Goal: Information Seeking & Learning: Learn about a topic

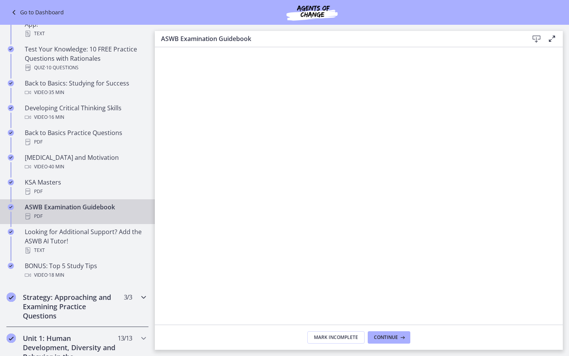
scroll to position [176, 0]
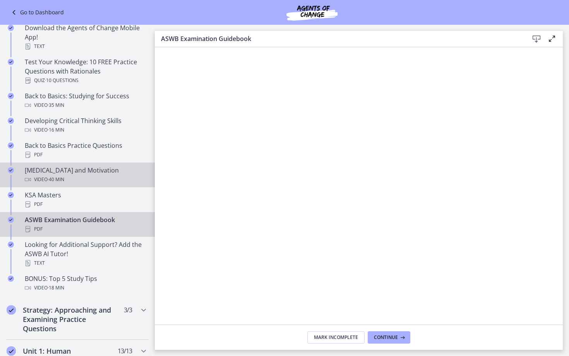
click at [81, 176] on div "Video · 40 min" at bounding box center [85, 179] width 121 height 9
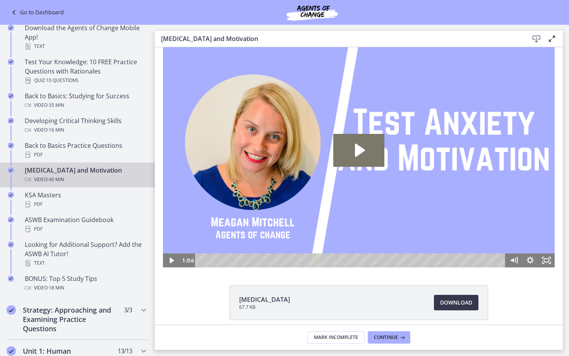
click at [209, 260] on div "Playbar" at bounding box center [351, 261] width 300 height 14
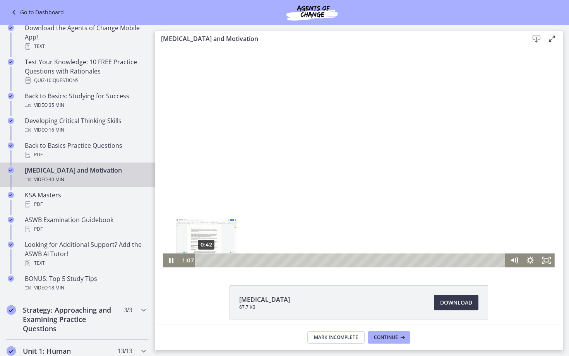
click at [206, 259] on div "0:42" at bounding box center [351, 261] width 300 height 14
click at [233, 182] on div at bounding box center [359, 157] width 392 height 220
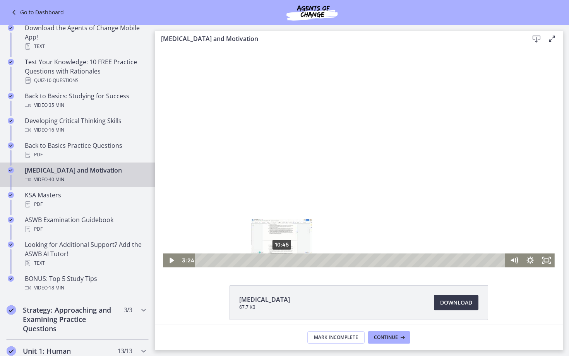
click at [290, 261] on div "10:45" at bounding box center [351, 261] width 300 height 14
click at [310, 260] on div "14:31" at bounding box center [351, 261] width 300 height 14
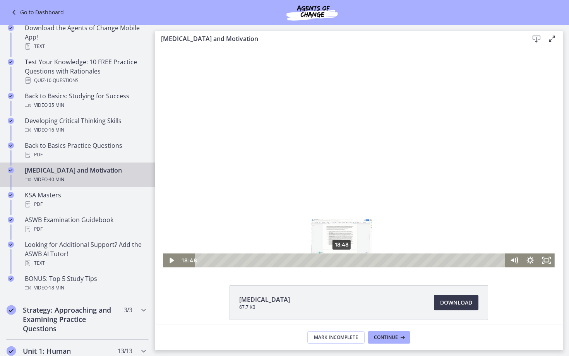
click at [342, 260] on div "18:48" at bounding box center [351, 261] width 300 height 14
click at [356, 260] on div "20:43" at bounding box center [351, 261] width 300 height 14
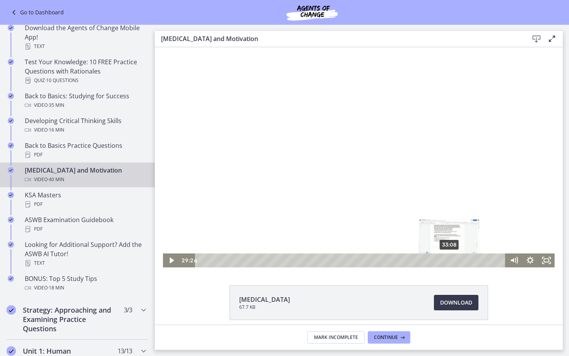
click at [449, 261] on div "33:08" at bounding box center [351, 261] width 300 height 14
click at [474, 260] on div "36:20" at bounding box center [351, 261] width 300 height 14
click at [439, 205] on div at bounding box center [359, 157] width 392 height 220
click at [432, 174] on div at bounding box center [359, 157] width 392 height 220
click at [499, 262] on div "39:38" at bounding box center [351, 261] width 300 height 14
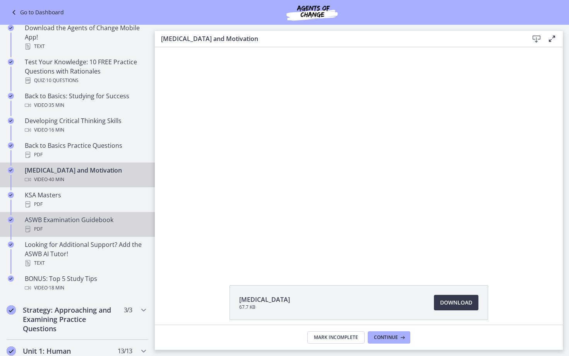
click at [127, 222] on div "ASWB Examination Guidebook PDF" at bounding box center [85, 224] width 121 height 19
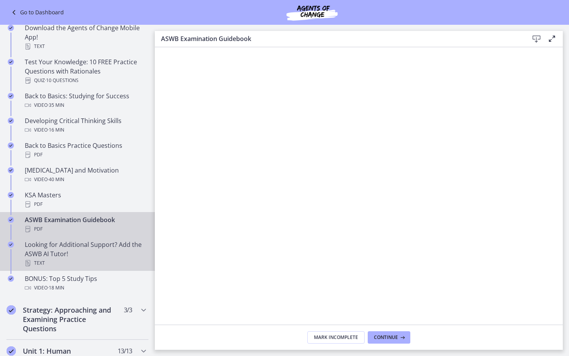
click at [102, 238] on link "Looking for Additional Support? Add the ASWB AI Tutor! Text" at bounding box center [77, 254] width 155 height 34
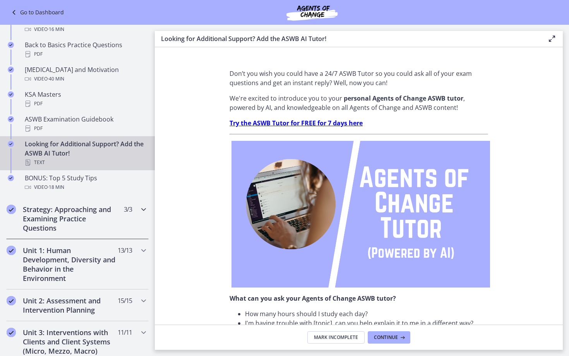
scroll to position [277, 0]
click at [142, 209] on icon "Chapters" at bounding box center [143, 208] width 9 height 9
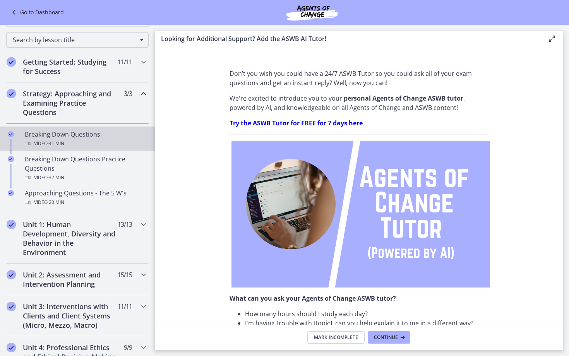
scroll to position [81, 0]
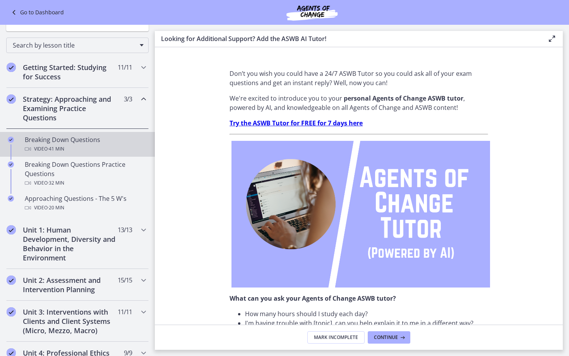
click at [68, 148] on div "Video · 41 min" at bounding box center [85, 148] width 121 height 9
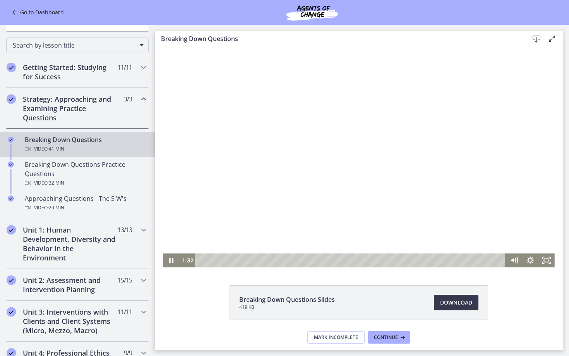
click at [410, 152] on div at bounding box center [359, 157] width 392 height 220
click at [399, 141] on div at bounding box center [359, 157] width 392 height 220
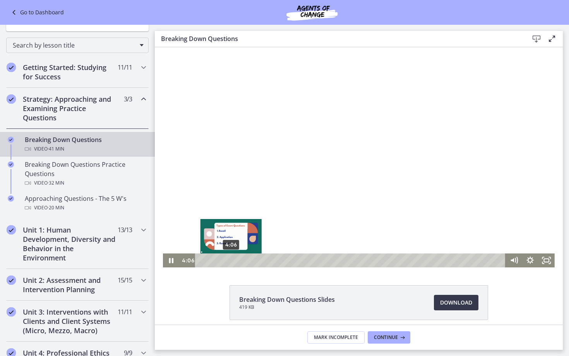
click at [231, 262] on div "4:06" at bounding box center [351, 261] width 300 height 14
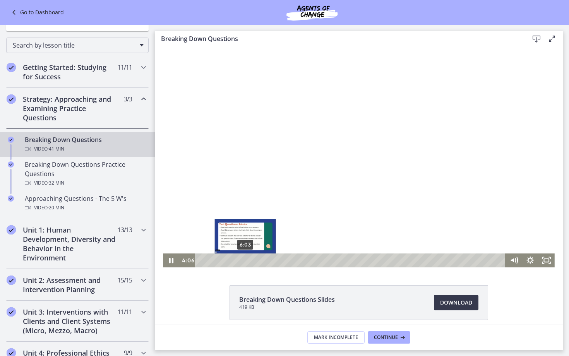
click at [245, 260] on div "6:03" at bounding box center [351, 261] width 300 height 14
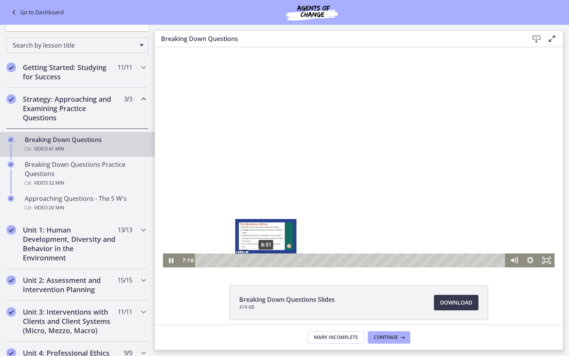
click at [266, 262] on div "8:51" at bounding box center [351, 261] width 300 height 14
click at [277, 262] on div "10:17" at bounding box center [351, 261] width 300 height 14
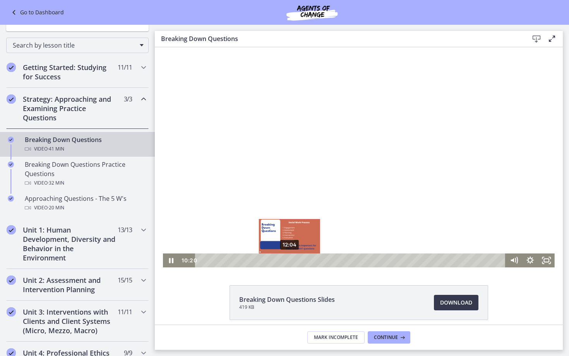
click at [290, 261] on div "12:04" at bounding box center [351, 261] width 300 height 14
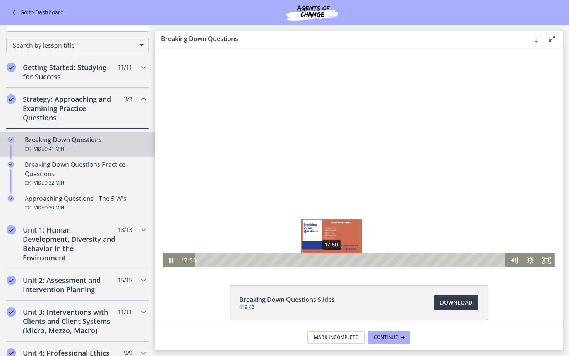
click at [332, 260] on div "17:50" at bounding box center [351, 261] width 300 height 14
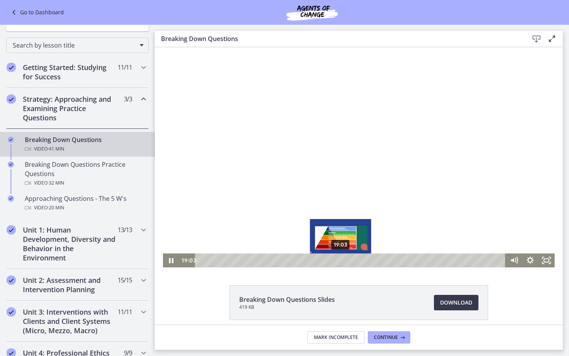
click at [341, 259] on div "19:03" at bounding box center [351, 261] width 300 height 14
click at [355, 262] on div "20:16" at bounding box center [351, 261] width 300 height 14
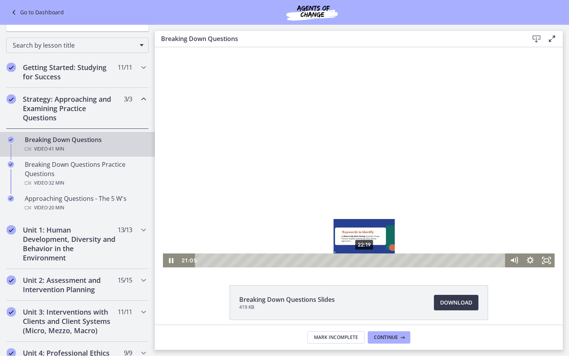
click at [365, 262] on div "22:19" at bounding box center [351, 261] width 300 height 14
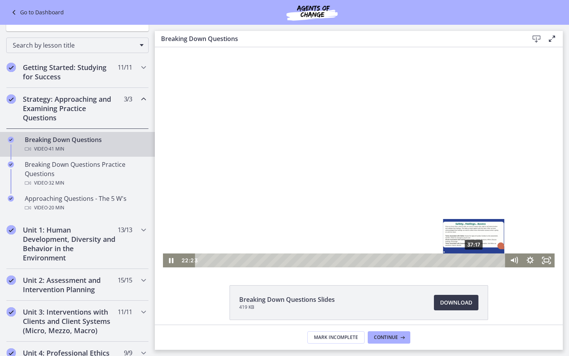
click at [474, 261] on div "37:17" at bounding box center [351, 261] width 300 height 14
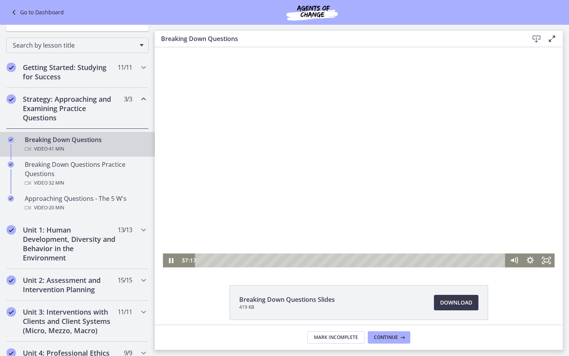
click at [435, 217] on div at bounding box center [359, 157] width 392 height 220
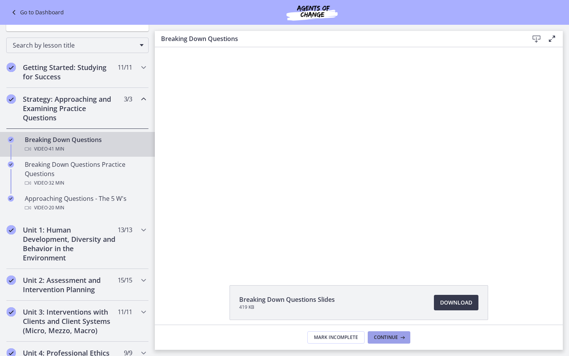
click at [381, 332] on button "Continue" at bounding box center [389, 337] width 43 height 12
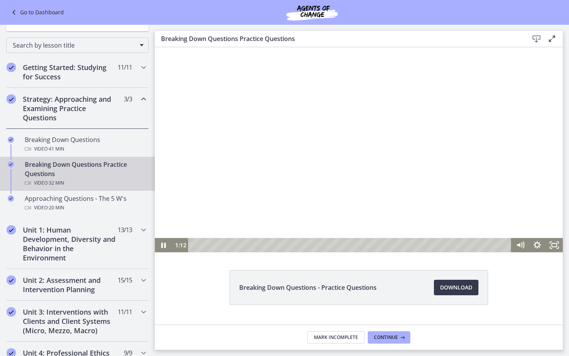
click at [222, 182] on div at bounding box center [359, 149] width 408 height 205
click at [238, 245] on div "4:25" at bounding box center [350, 245] width 313 height 14
click at [254, 248] on div "5:59" at bounding box center [350, 245] width 313 height 14
click at [286, 244] on div "9:17" at bounding box center [350, 245] width 313 height 14
click at [321, 246] on div "12:48" at bounding box center [350, 245] width 313 height 14
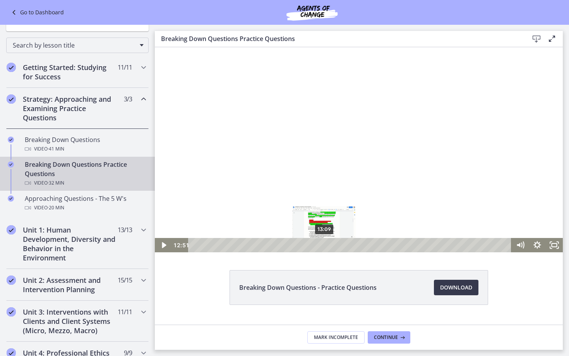
click at [330, 245] on div "13:09" at bounding box center [350, 245] width 313 height 14
click at [343, 246] on div "15:02" at bounding box center [350, 245] width 313 height 14
click at [358, 246] on div "16:34" at bounding box center [350, 245] width 313 height 14
click at [368, 246] on div "17:38" at bounding box center [350, 245] width 313 height 14
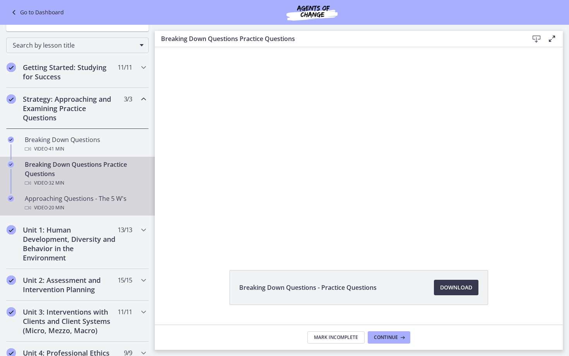
click at [98, 211] on div "Video · 20 min" at bounding box center [85, 207] width 121 height 9
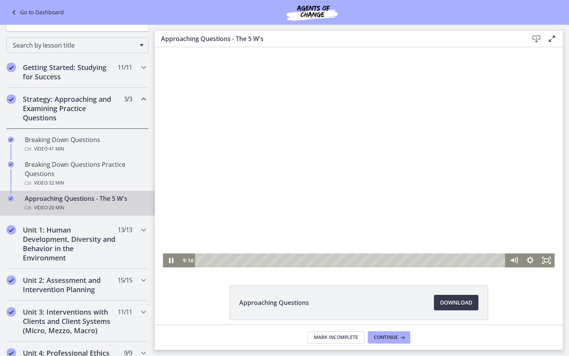
click at [210, 260] on div "Playbar" at bounding box center [351, 261] width 300 height 14
click at [246, 193] on div at bounding box center [359, 157] width 392 height 220
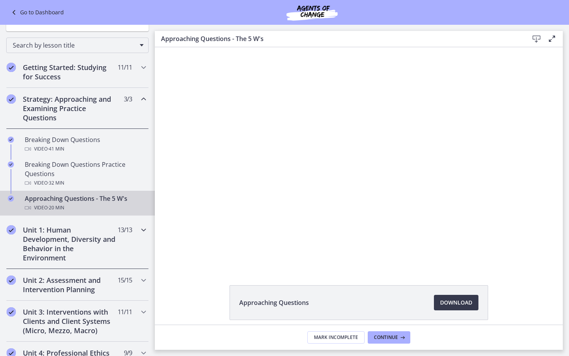
click at [146, 226] on icon "Chapters" at bounding box center [143, 229] width 9 height 9
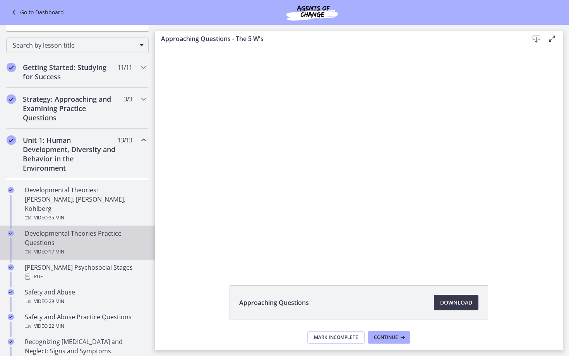
click at [94, 229] on div "Developmental Theories Practice Questions Video · 17 min" at bounding box center [85, 243] width 121 height 28
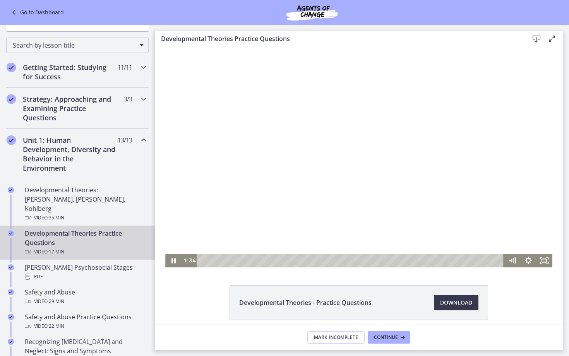
click at [230, 259] on div "Playbar" at bounding box center [351, 261] width 297 height 14
click at [239, 175] on div at bounding box center [358, 157] width 387 height 220
click at [254, 259] on div "2:58" at bounding box center [351, 261] width 297 height 14
click at [242, 260] on div "2:18" at bounding box center [351, 261] width 297 height 14
click at [254, 228] on div at bounding box center [358, 157] width 387 height 220
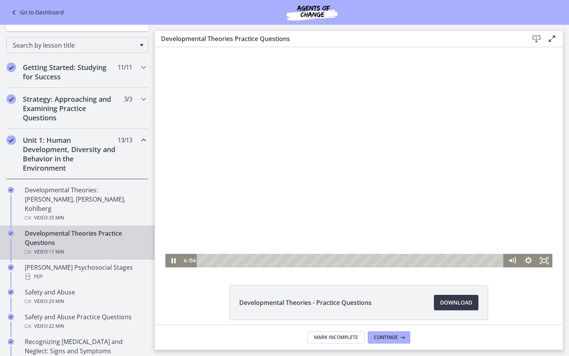
click at [253, 203] on div at bounding box center [358, 157] width 387 height 220
click at [290, 259] on div "5:02" at bounding box center [351, 261] width 297 height 14
click at [304, 262] on div "5:52" at bounding box center [351, 261] width 297 height 14
click at [248, 169] on div at bounding box center [358, 157] width 387 height 220
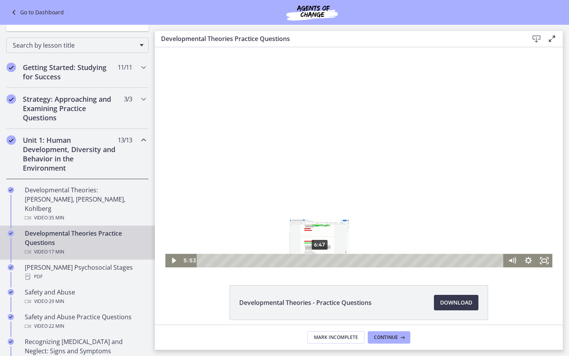
click at [320, 261] on div "6:47" at bounding box center [351, 261] width 297 height 14
click at [332, 261] on div "7:32" at bounding box center [351, 261] width 297 height 14
click at [339, 260] on div "7:55" at bounding box center [351, 261] width 297 height 14
click at [348, 260] on div "8:23" at bounding box center [351, 261] width 297 height 14
click at [361, 260] on div "9:12" at bounding box center [351, 261] width 297 height 14
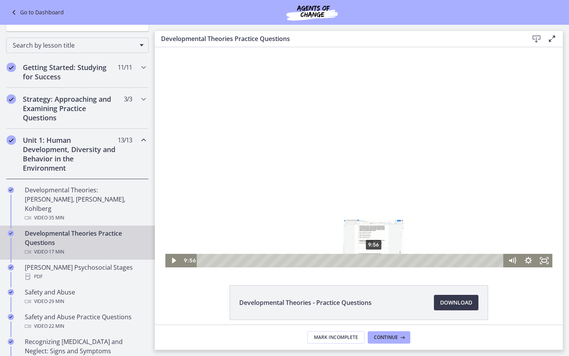
click at [374, 261] on div "9:56" at bounding box center [351, 261] width 297 height 14
click at [386, 262] on div "10:37" at bounding box center [351, 261] width 297 height 14
click at [398, 262] on div "11:17" at bounding box center [351, 261] width 297 height 14
click at [425, 261] on div "12:54" at bounding box center [351, 261] width 297 height 14
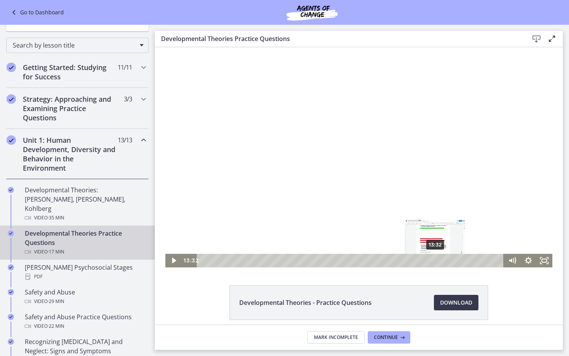
click at [436, 263] on div "13:32" at bounding box center [351, 261] width 297 height 14
click at [467, 260] on div "15:20" at bounding box center [351, 261] width 297 height 14
click at [476, 260] on div "15:43" at bounding box center [351, 261] width 297 height 14
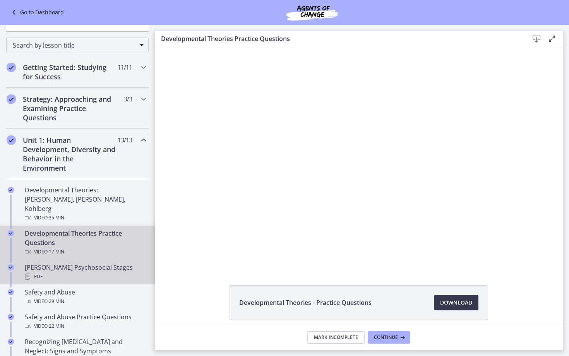
click at [60, 272] on div "PDF" at bounding box center [85, 276] width 121 height 9
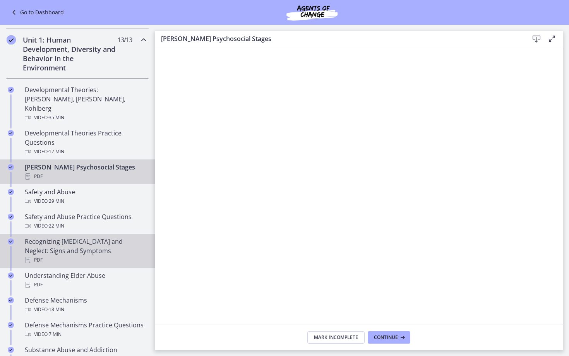
scroll to position [182, 0]
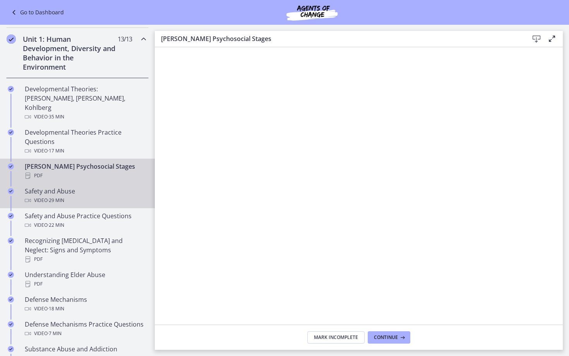
click at [92, 187] on div "Safety and Abuse Video · 29 min" at bounding box center [85, 196] width 121 height 19
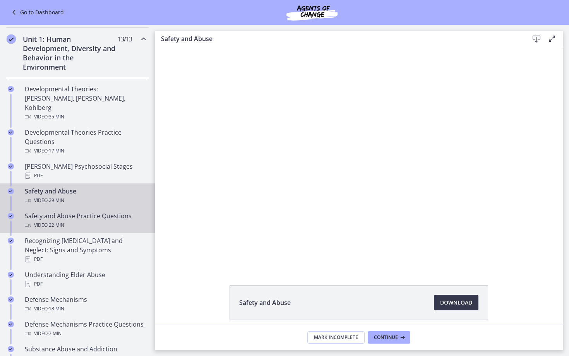
click at [102, 211] on div "Safety and Abuse Practice Questions Video · 22 min" at bounding box center [85, 220] width 121 height 19
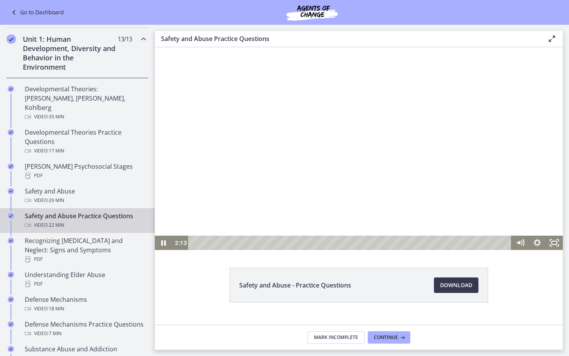
click at [253, 183] on div at bounding box center [359, 148] width 408 height 203
click at [254, 241] on div "4:09" at bounding box center [350, 243] width 313 height 14
click at [271, 242] on div "5:15" at bounding box center [350, 243] width 313 height 14
click at [332, 240] on div "9:28" at bounding box center [350, 243] width 313 height 14
click at [345, 240] on div "10:10" at bounding box center [350, 243] width 313 height 14
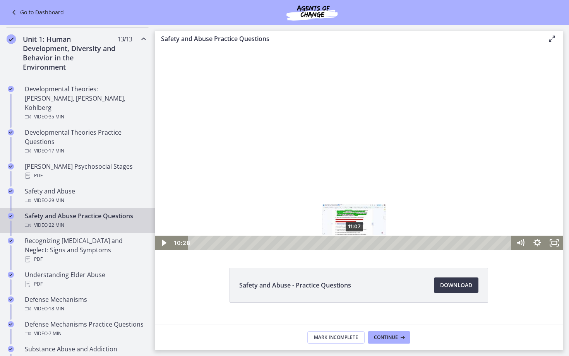
click at [363, 240] on div "11:07" at bounding box center [350, 243] width 313 height 14
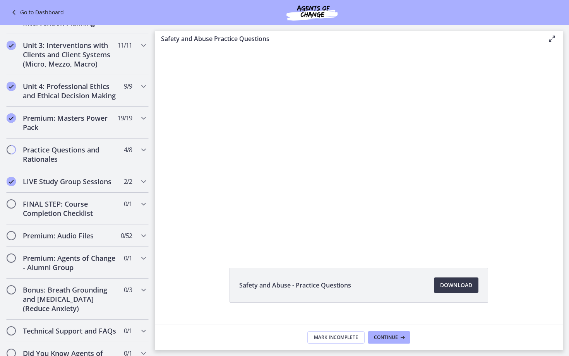
scroll to position [650, 0]
click at [145, 146] on icon "Chapters" at bounding box center [143, 150] width 9 height 9
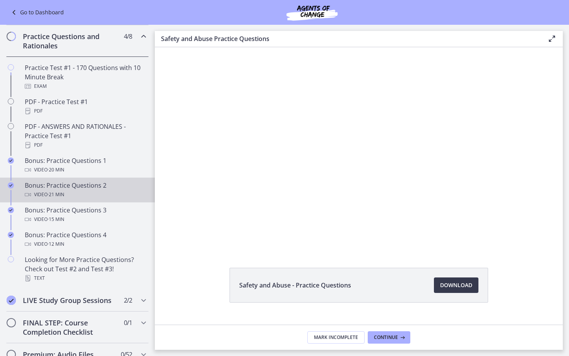
scroll to position [346, 0]
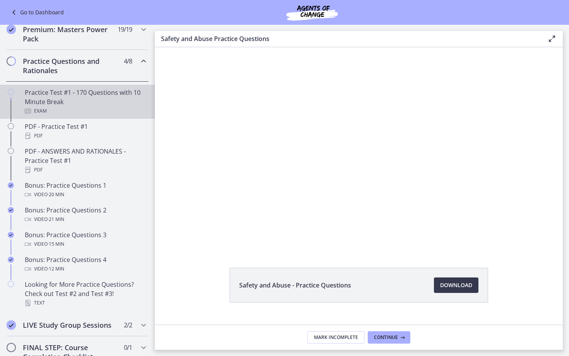
click at [90, 93] on div "Practice Test #1 - 170 Questions with 10 Minute Break Exam" at bounding box center [85, 102] width 121 height 28
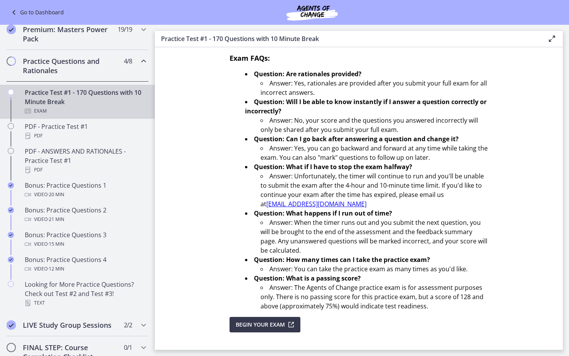
scroll to position [206, 0]
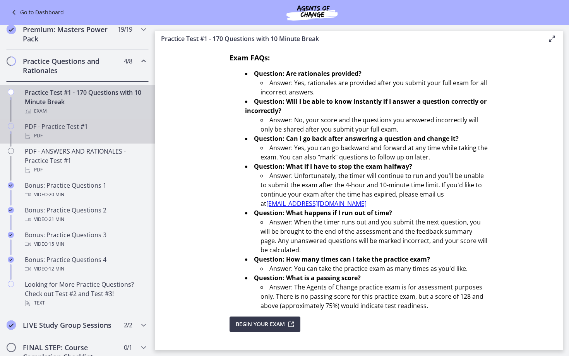
click at [99, 135] on div "PDF" at bounding box center [85, 135] width 121 height 9
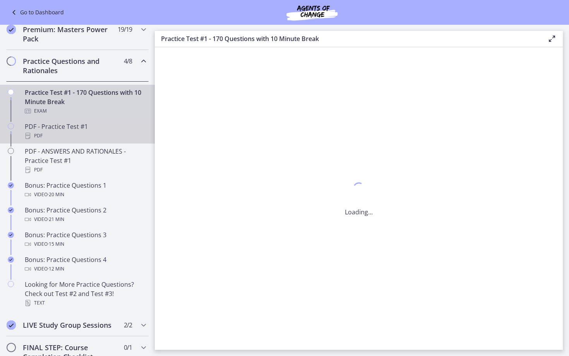
scroll to position [0, 0]
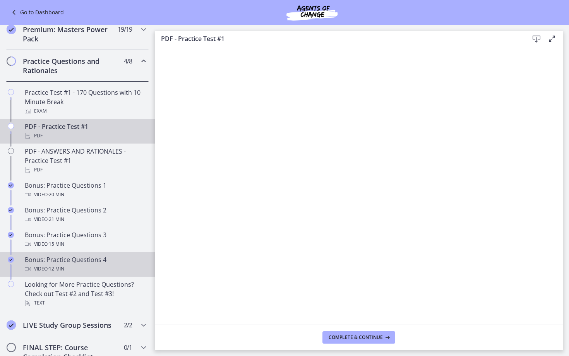
click at [96, 273] on div "Video · 12 min" at bounding box center [85, 268] width 121 height 9
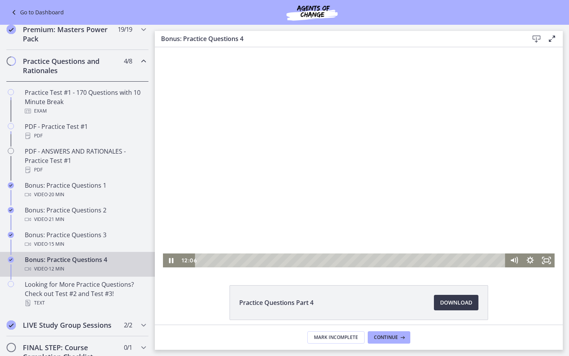
click at [313, 165] on div at bounding box center [359, 157] width 392 height 220
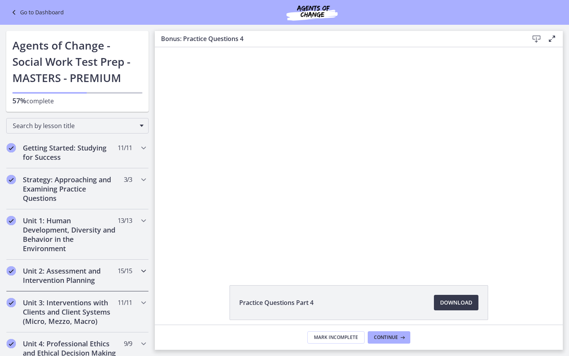
click at [147, 271] on icon "Chapters" at bounding box center [143, 270] width 9 height 9
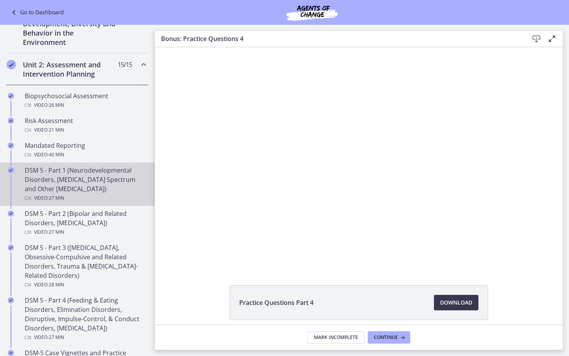
scroll to position [209, 0]
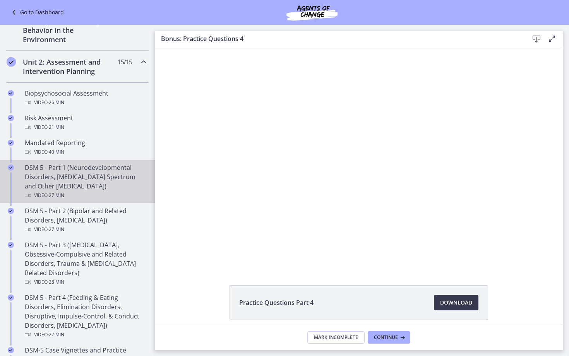
click at [94, 190] on div "DSM 5 - Part 1 (Neurodevelopmental Disorders, [MEDICAL_DATA] Spectrum and Other…" at bounding box center [85, 181] width 121 height 37
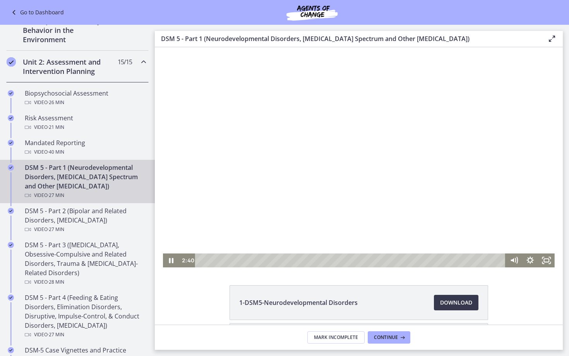
click at [230, 262] on div "Playbar" at bounding box center [351, 261] width 300 height 14
click at [245, 260] on div "4:01" at bounding box center [351, 261] width 300 height 14
click at [258, 259] on div "4:28" at bounding box center [351, 261] width 300 height 14
click at [375, 259] on div "15:51" at bounding box center [351, 261] width 300 height 14
click at [365, 259] on div "15:00" at bounding box center [351, 261] width 300 height 14
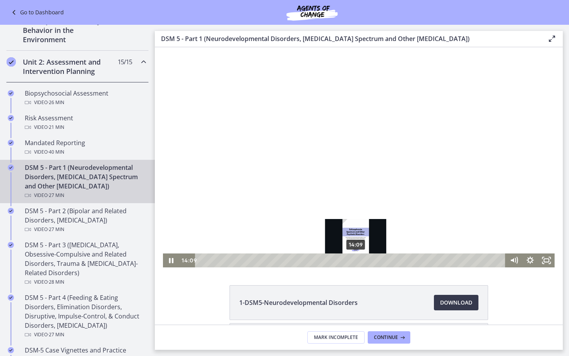
click at [356, 260] on div "14:09" at bounding box center [351, 261] width 300 height 14
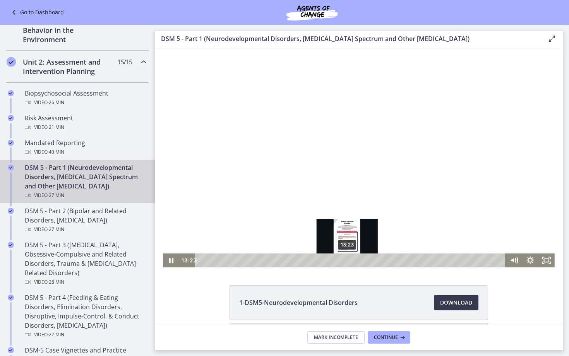
click at [348, 262] on div "13:23" at bounding box center [351, 261] width 300 height 14
click at [350, 261] on div "13:38" at bounding box center [351, 261] width 300 height 14
click at [391, 132] on div at bounding box center [359, 157] width 392 height 220
